Goal: Use online tool/utility: Utilize a website feature to perform a specific function

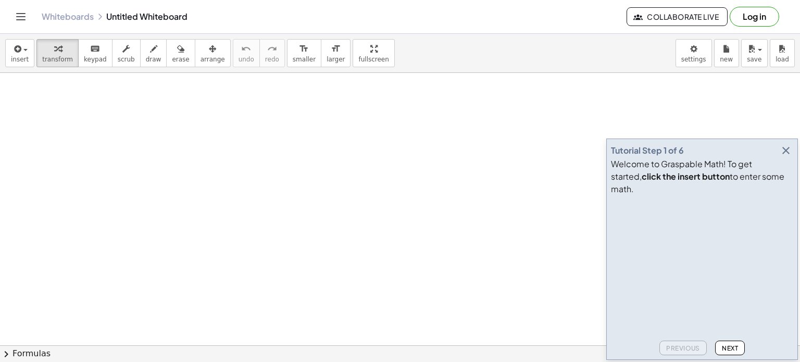
click at [786, 157] on icon "button" at bounding box center [786, 150] width 13 height 13
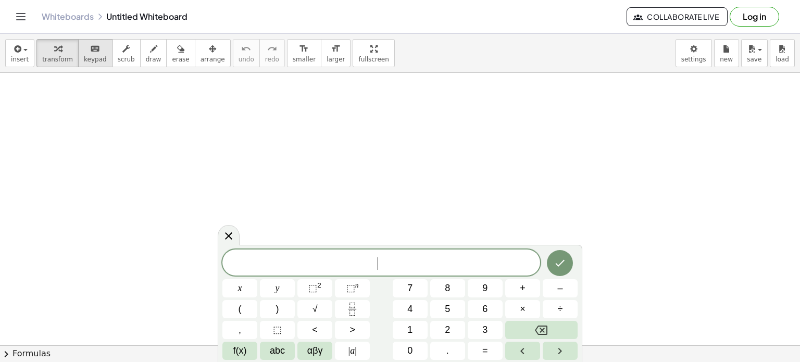
click at [90, 46] on icon "keyboard" at bounding box center [95, 49] width 10 height 13
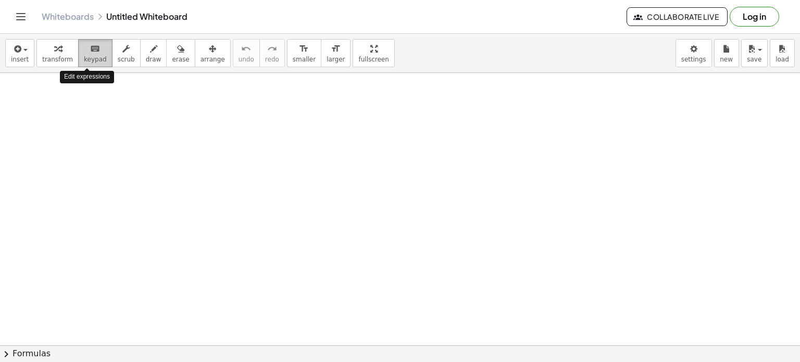
click at [78, 50] on button "keyboard keypad" at bounding box center [95, 53] width 34 height 28
click at [53, 33] on div "Whiteboards Untitled Whiteboard Collaborate Live Log in" at bounding box center [400, 16] width 775 height 33
click at [55, 68] on div "insert select one: Math Expression Function Text Youtube Video Graphing Geometr…" at bounding box center [400, 53] width 800 height 39
click at [58, 63] on span "transform" at bounding box center [57, 59] width 31 height 7
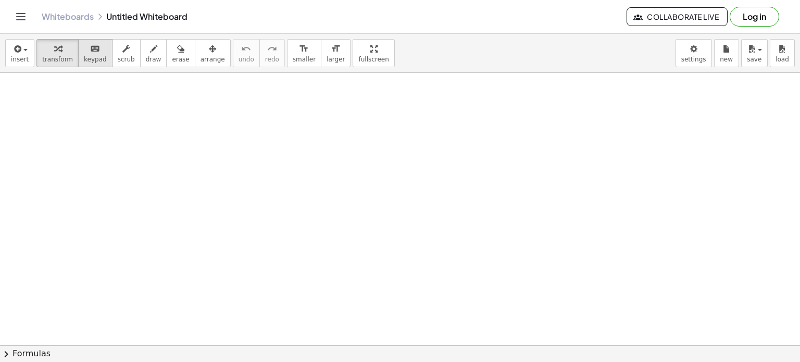
click at [90, 58] on span "keypad" at bounding box center [95, 59] width 23 height 7
drag, startPoint x: 90, startPoint y: 58, endPoint x: 115, endPoint y: 75, distance: 29.9
click at [90, 57] on span "keypad" at bounding box center [95, 59] width 23 height 7
click at [94, 49] on div "keyboard" at bounding box center [95, 48] width 23 height 13
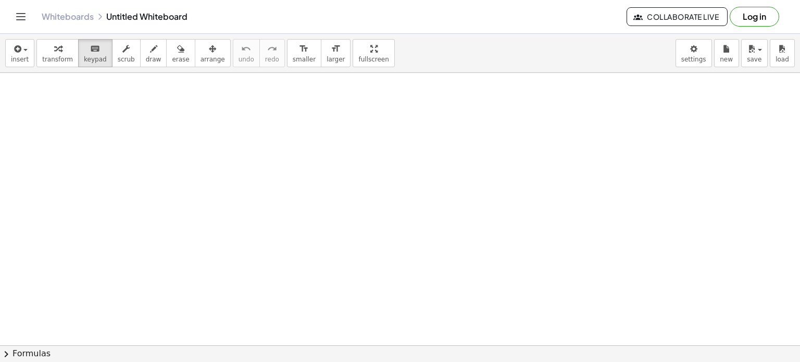
drag, startPoint x: 136, startPoint y: 90, endPoint x: 277, endPoint y: 174, distance: 163.3
click at [331, 51] on icon "format_size" at bounding box center [336, 49] width 10 height 13
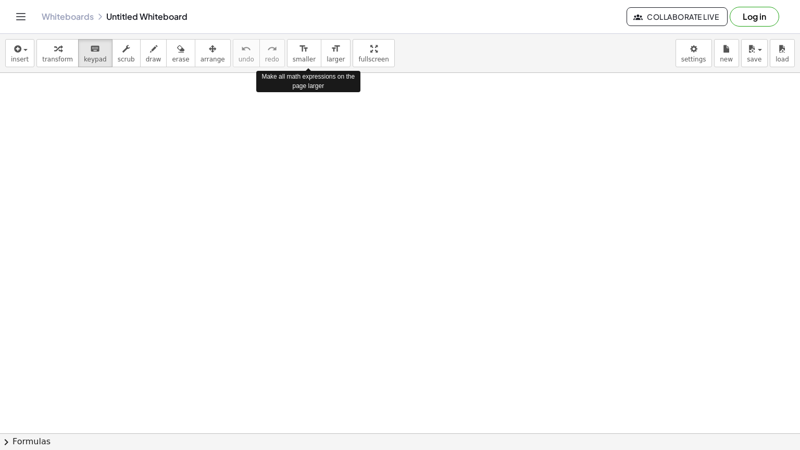
drag, startPoint x: 329, startPoint y: 52, endPoint x: 329, endPoint y: 115, distance: 63.0
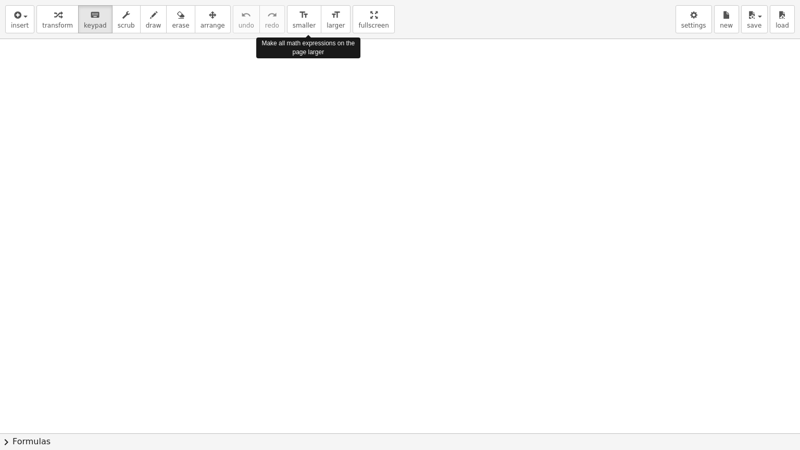
click at [329, 115] on div "insert select one: Math Expression Function Text Youtube Video Graphing Geometr…" at bounding box center [400, 225] width 800 height 450
drag, startPoint x: 338, startPoint y: 18, endPoint x: 338, endPoint y: -45, distance: 63.0
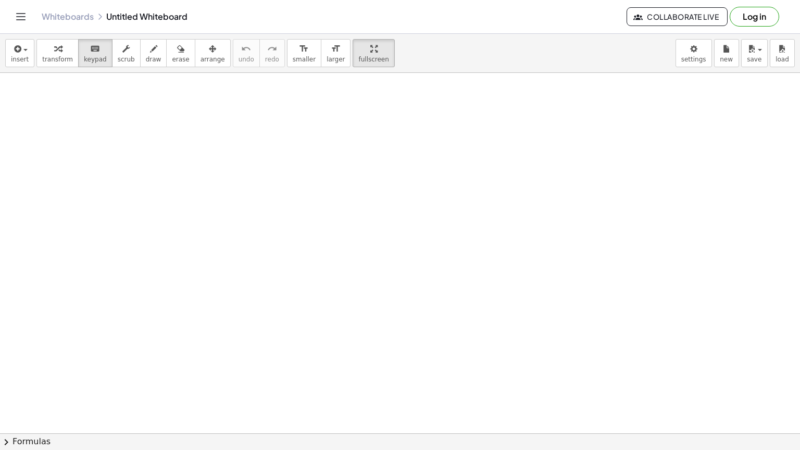
click at [338, 0] on html "Graspable Math Activities Get Started Activity Bank Assigned Work Classes White…" at bounding box center [400, 225] width 800 height 450
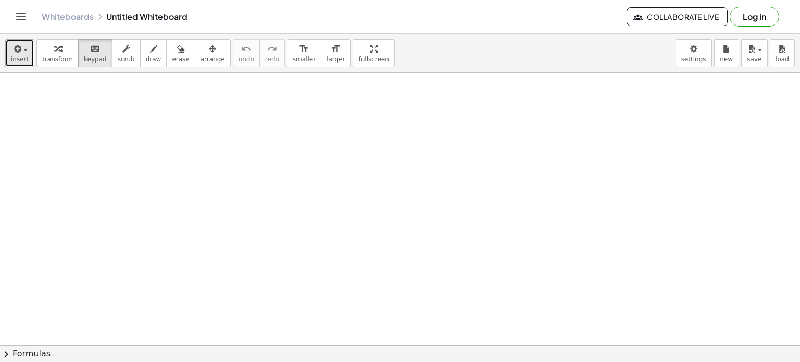
click at [16, 54] on icon "button" at bounding box center [16, 49] width 9 height 13
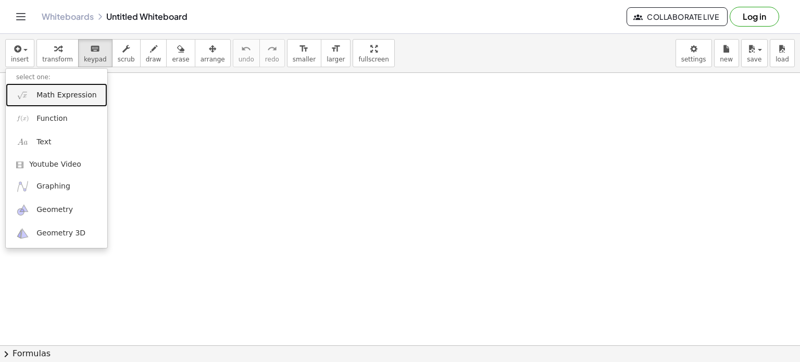
click at [34, 97] on link "Math Expression" at bounding box center [57, 94] width 102 height 23
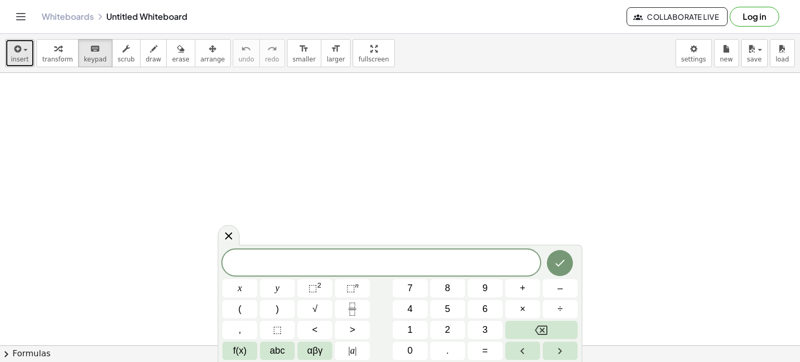
click at [29, 54] on button "insert" at bounding box center [19, 53] width 29 height 28
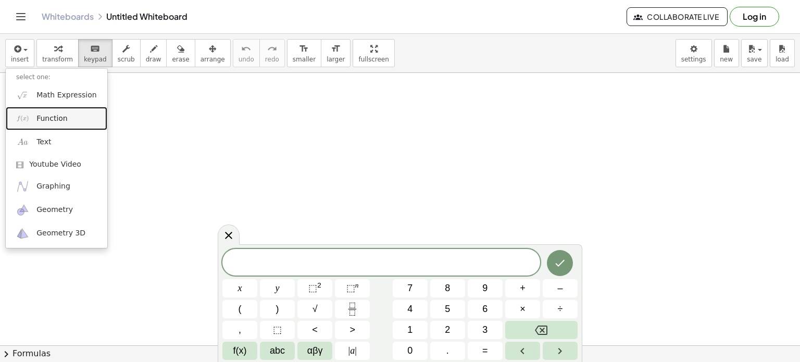
click at [45, 110] on link "Function" at bounding box center [57, 118] width 102 height 23
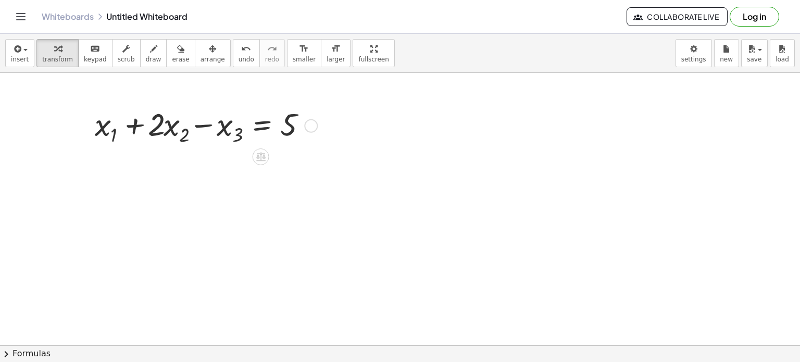
click at [117, 121] on div at bounding box center [205, 125] width 230 height 45
click at [263, 160] on icon at bounding box center [260, 157] width 9 height 9
click at [222, 153] on span "+" at bounding box center [219, 157] width 6 height 15
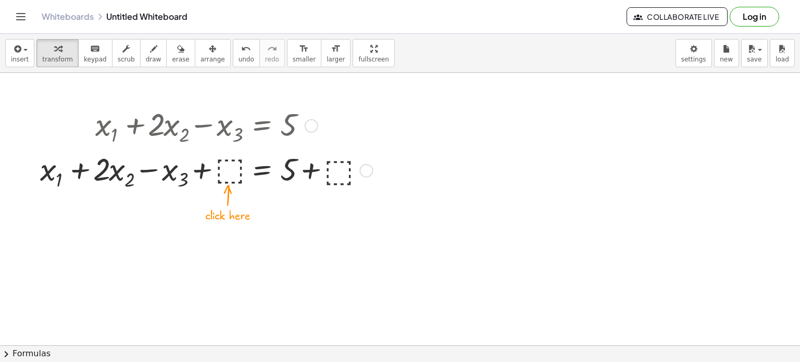
click at [225, 179] on div at bounding box center [205, 169] width 340 height 45
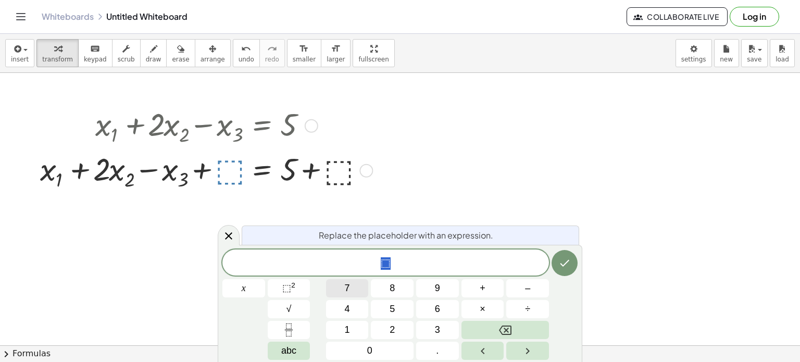
click at [365, 296] on button "7" at bounding box center [347, 288] width 43 height 18
click at [346, 171] on div at bounding box center [205, 169] width 340 height 45
drag, startPoint x: 345, startPoint y: 172, endPoint x: 308, endPoint y: 16, distance: 160.6
click at [345, 172] on div at bounding box center [205, 169] width 340 height 45
